Goal: Check status: Check status

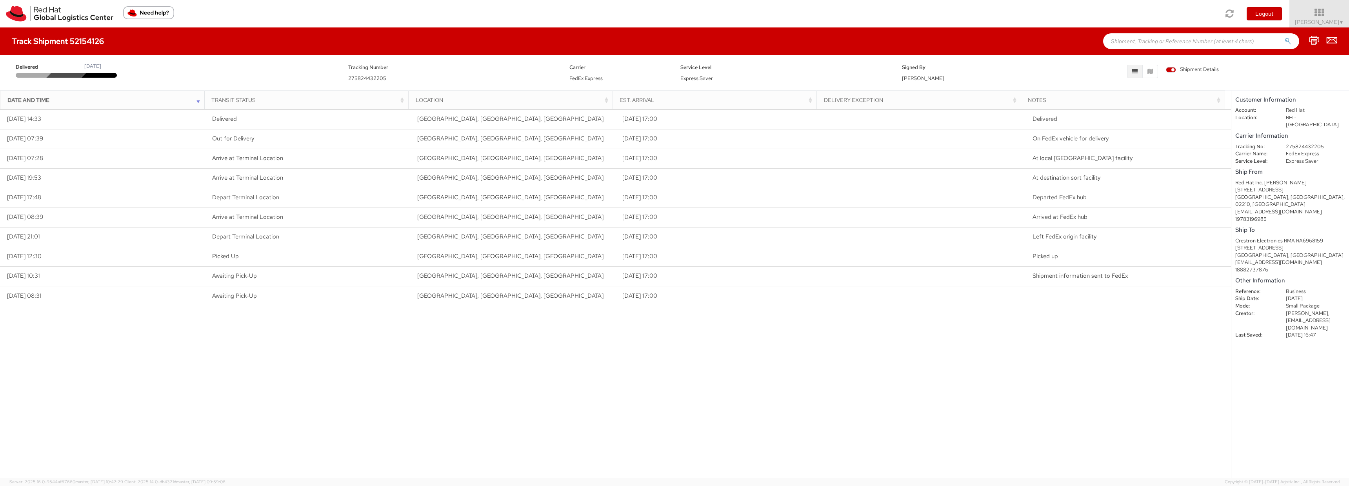
click at [367, 81] on span "275824432205" at bounding box center [367, 78] width 38 height 7
click at [369, 79] on span "275824432205" at bounding box center [367, 78] width 38 height 7
copy span "275824432205"
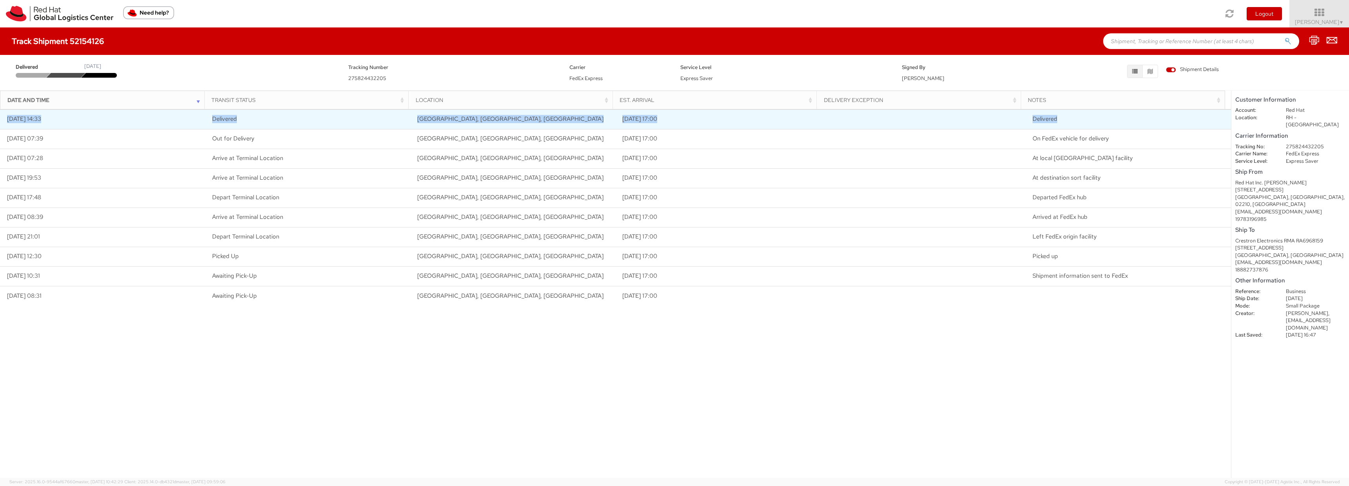
drag, startPoint x: 7, startPoint y: 120, endPoint x: 1054, endPoint y: 122, distance: 1046.9
click at [1054, 122] on tr "[DATE] 14:33 Delivered [GEOGRAPHIC_DATA], [GEOGRAPHIC_DATA], [GEOGRAPHIC_DATA] …" at bounding box center [615, 119] width 1231 height 20
click at [39, 120] on td "[DATE] 14:33" at bounding box center [102, 119] width 205 height 20
drag, startPoint x: 6, startPoint y: 118, endPoint x: 1083, endPoint y: 115, distance: 1077.0
click at [1083, 115] on tr "[DATE] 14:33 Delivered [GEOGRAPHIC_DATA], [GEOGRAPHIC_DATA], [GEOGRAPHIC_DATA] …" at bounding box center [615, 119] width 1231 height 20
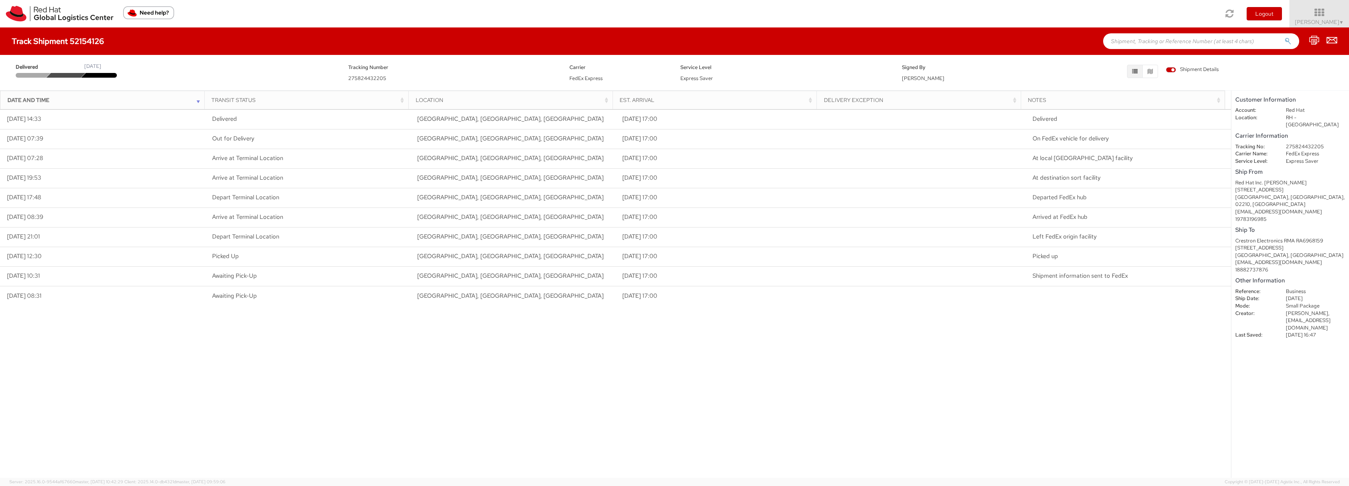
click at [263, 359] on div "Loading tracking information. Please, wait... Date and Time Transit Status Loca…" at bounding box center [615, 293] width 1231 height 368
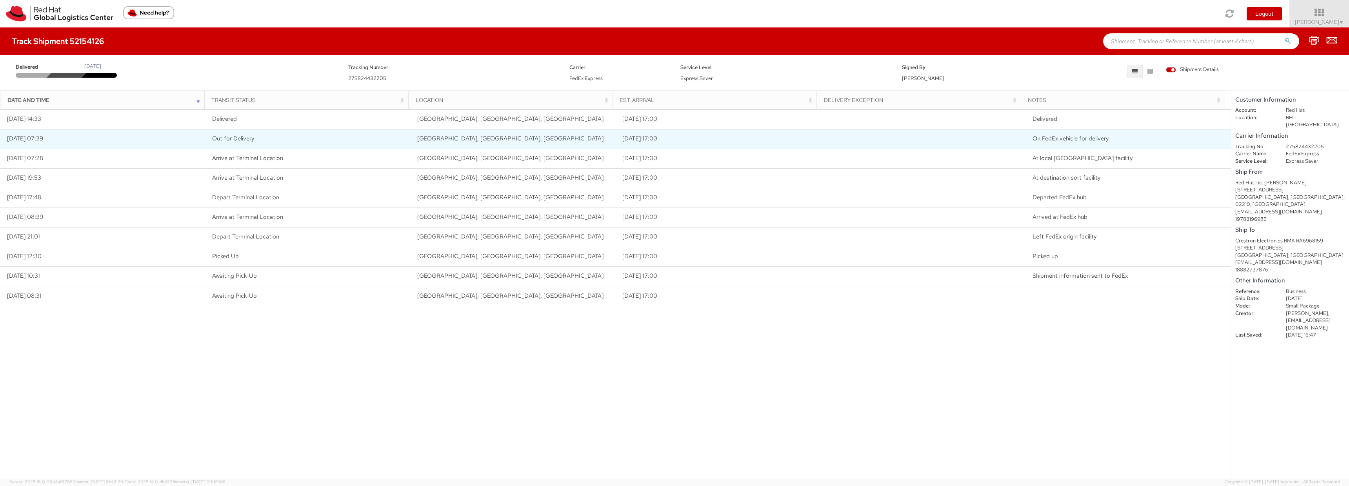
click at [9, 129] on td "[DATE] 07:39" at bounding box center [102, 139] width 205 height 20
